Goal: Task Accomplishment & Management: Use online tool/utility

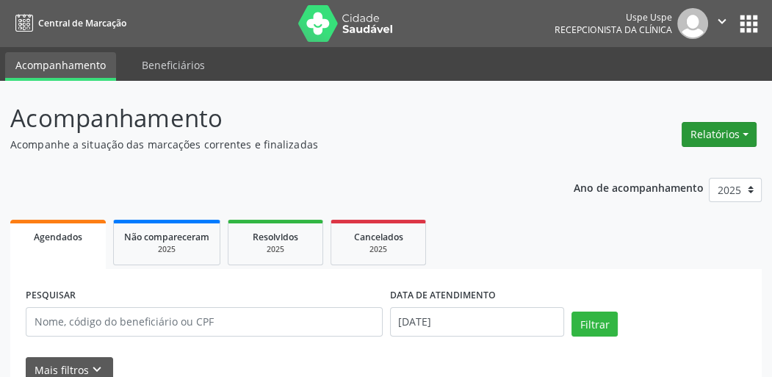
click at [709, 138] on button "Relatórios" at bounding box center [719, 134] width 75 height 25
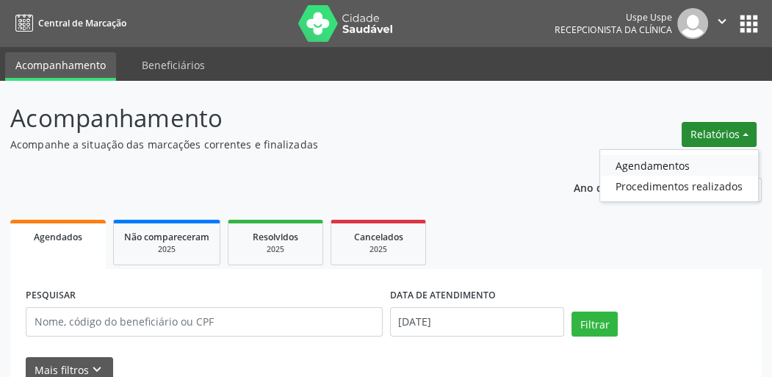
click at [698, 156] on link "Agendamentos" at bounding box center [679, 165] width 158 height 21
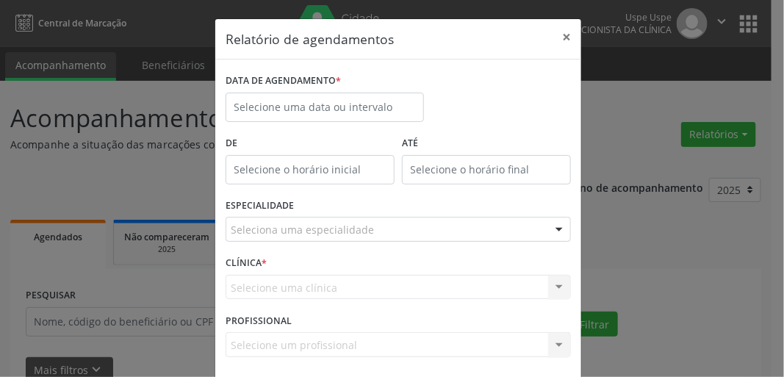
click at [312, 207] on div "ESPECIALIDADE Seleciona uma especialidade Todas as especialidades Alergologia A…" at bounding box center [398, 223] width 353 height 57
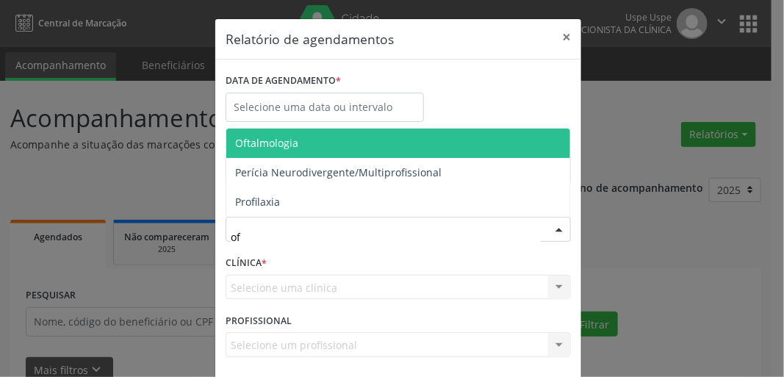
type input "oft"
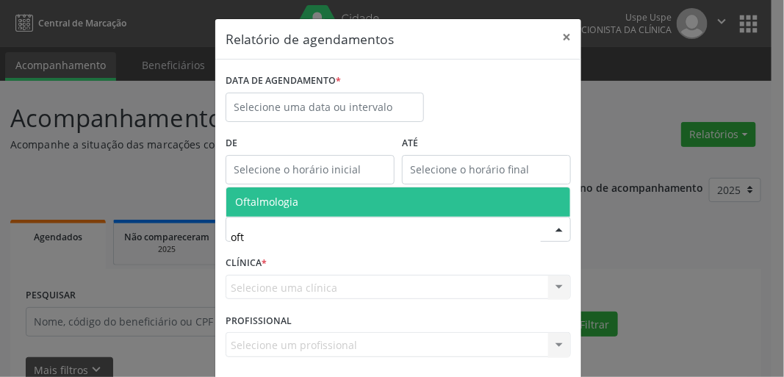
click at [307, 212] on span "Oftalmologia" at bounding box center [398, 201] width 344 height 29
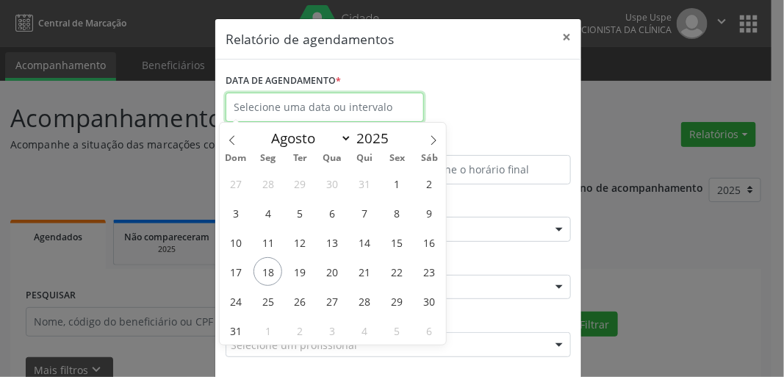
click at [270, 95] on input "text" at bounding box center [325, 107] width 198 height 29
click at [265, 280] on span "18" at bounding box center [268, 271] width 29 height 29
type input "[DATE]"
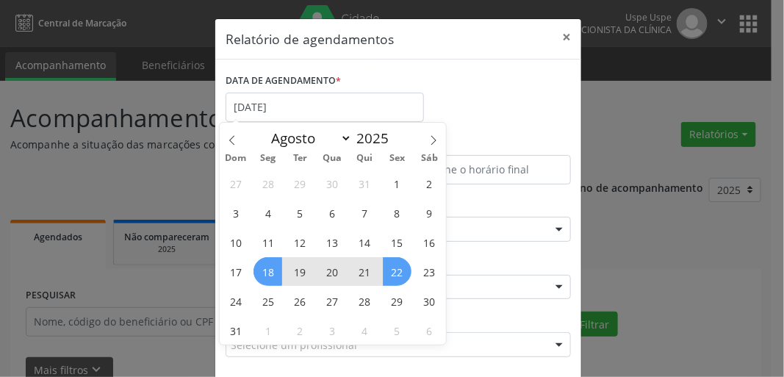
click at [392, 271] on span "22" at bounding box center [397, 271] width 29 height 29
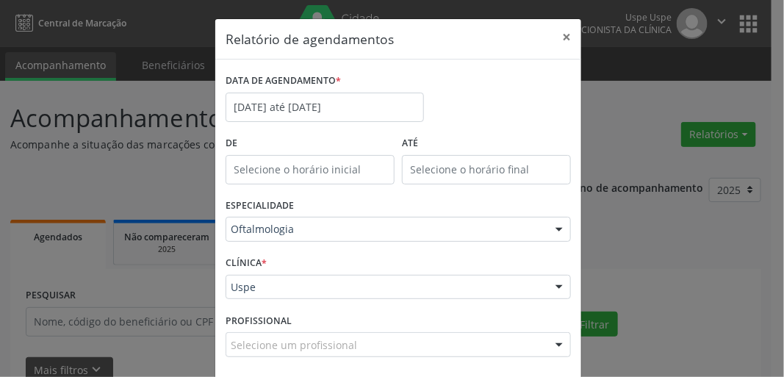
scroll to position [64, 0]
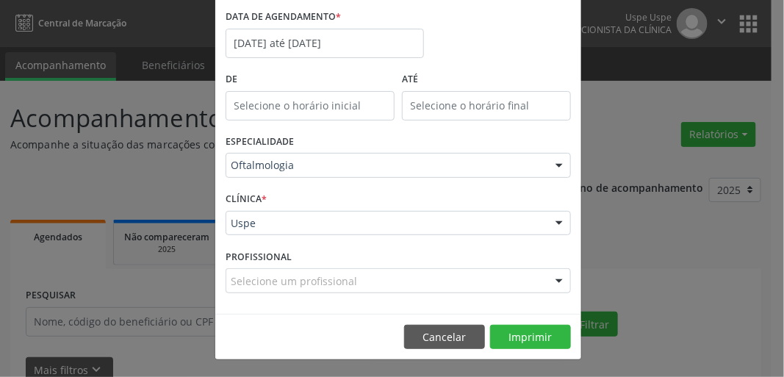
click at [367, 273] on div "Selecione um profissional" at bounding box center [398, 280] width 345 height 25
type input "o"
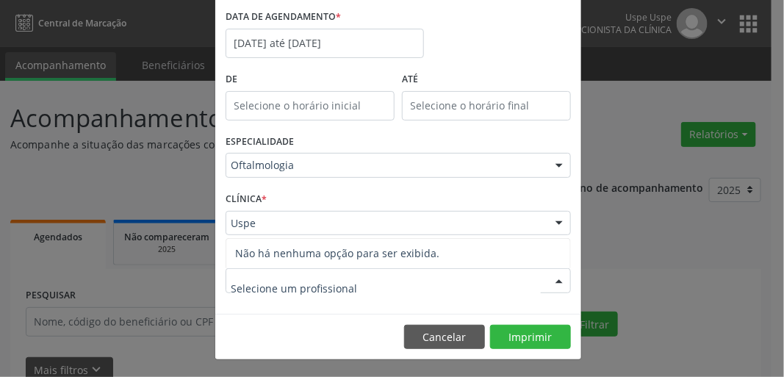
click at [532, 290] on input "text" at bounding box center [386, 287] width 310 height 29
click at [544, 284] on div "Nenhum resultado encontrado para: " " Não há nenhuma opção para ser exibida." at bounding box center [398, 280] width 345 height 25
click at [548, 287] on div at bounding box center [559, 281] width 22 height 25
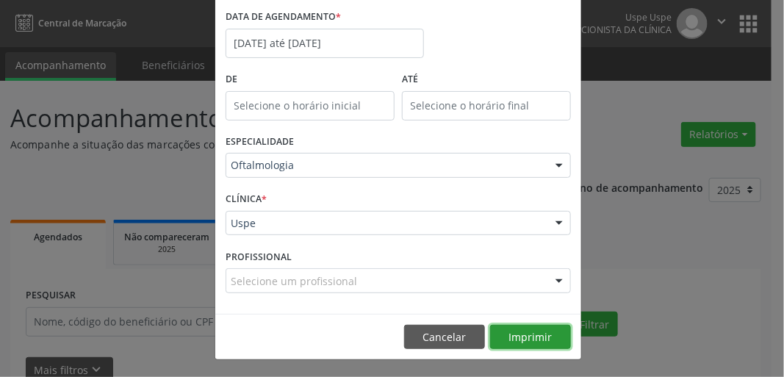
click at [504, 335] on button "Imprimir" at bounding box center [530, 337] width 81 height 25
